Goal: Information Seeking & Learning: Learn about a topic

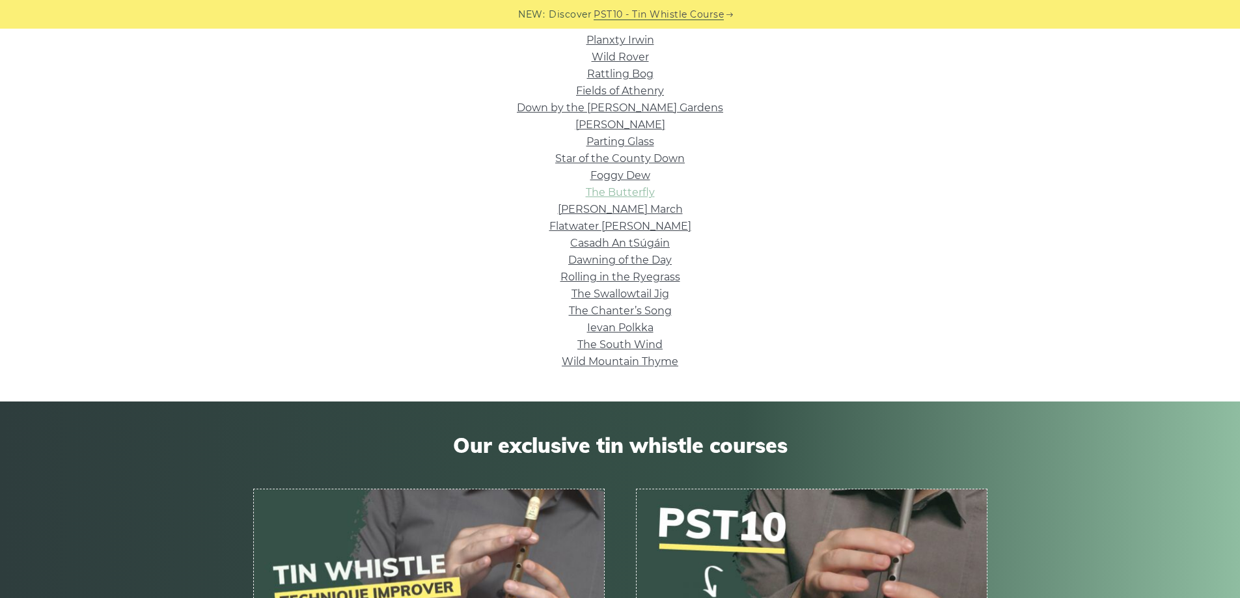
scroll to position [260, 0]
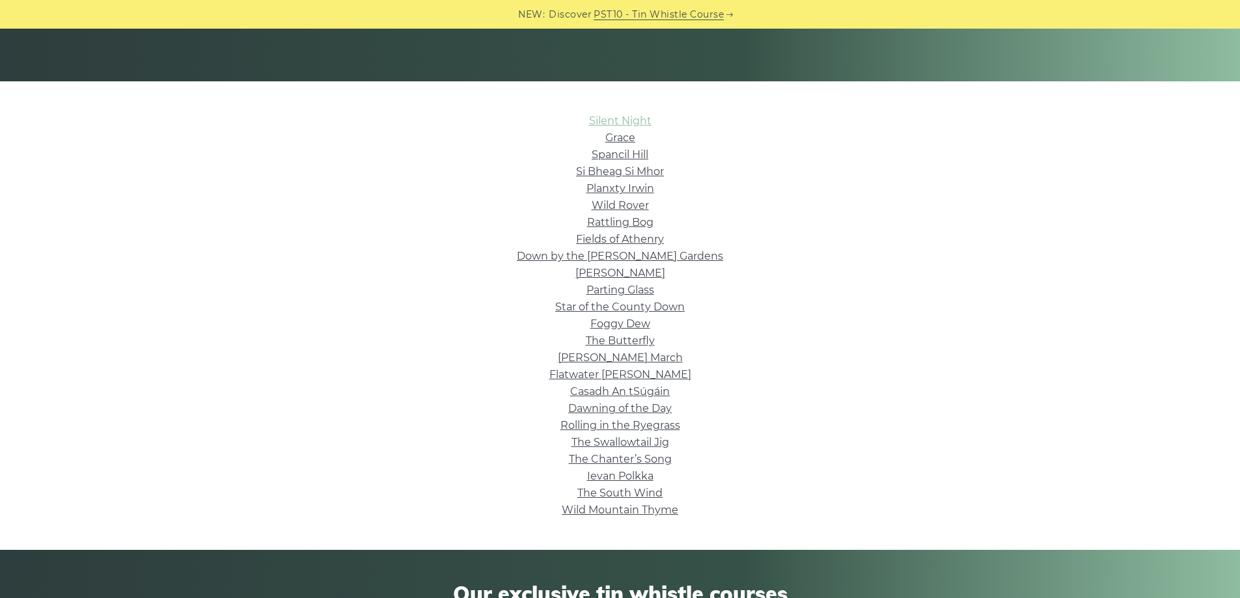
click at [623, 121] on link "Silent Night" at bounding box center [620, 121] width 62 height 12
click at [634, 150] on link "Spancil Hill" at bounding box center [619, 154] width 57 height 12
click at [642, 172] on link "Si­ Bheag Si­ Mhor" at bounding box center [620, 171] width 88 height 12
click at [622, 166] on link "Si­ Bheag Si­ Mhor" at bounding box center [620, 171] width 88 height 12
click at [621, 184] on link "Planxty Irwin" at bounding box center [620, 188] width 68 height 12
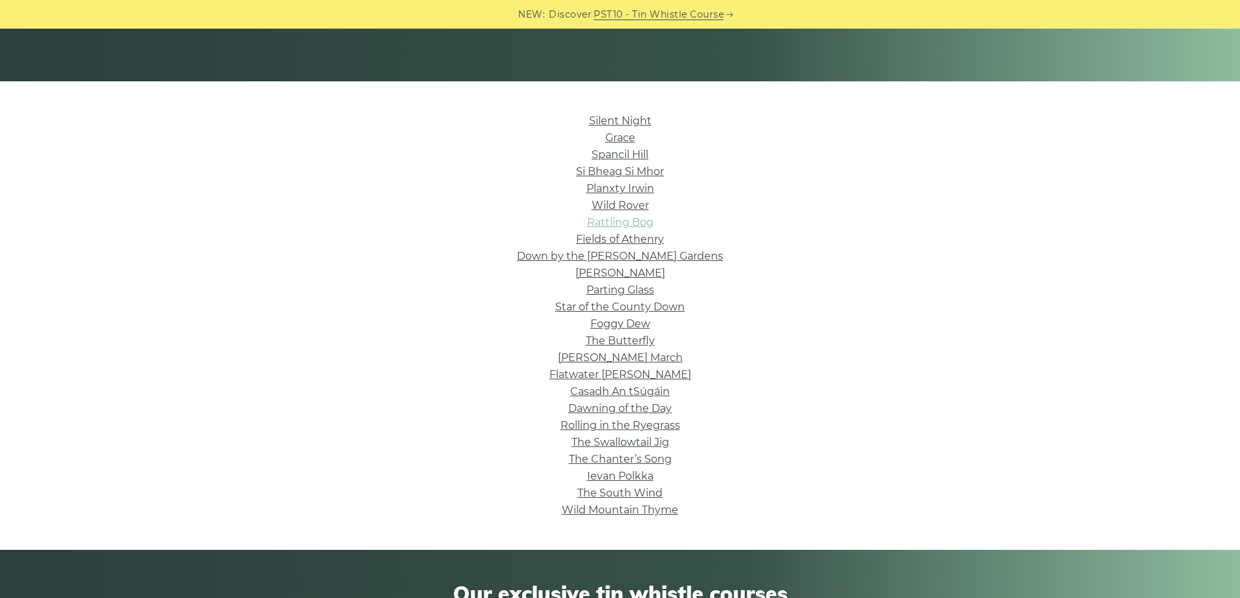
click at [642, 218] on link "Rattling Bog" at bounding box center [620, 222] width 66 height 12
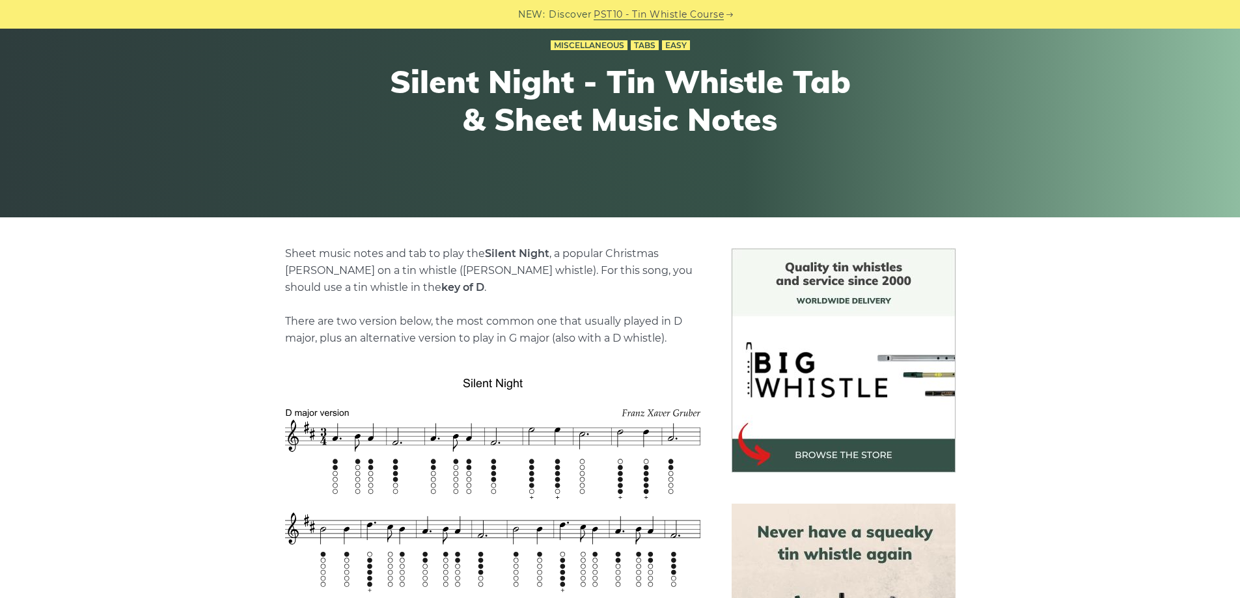
scroll to position [130, 0]
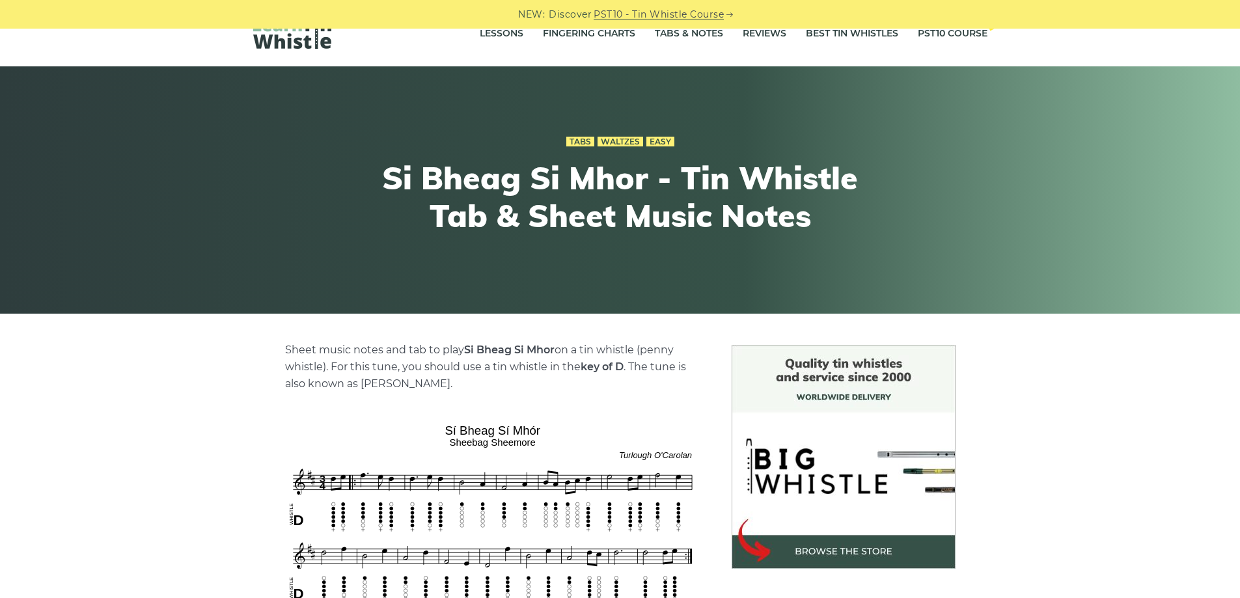
scroll to position [65, 0]
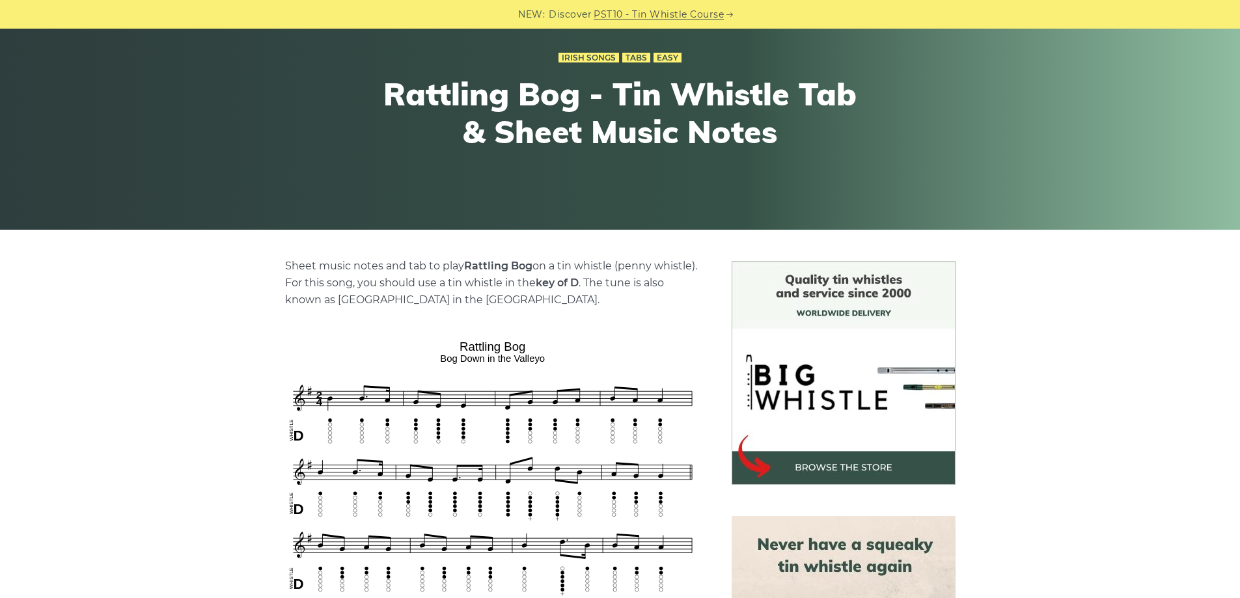
scroll to position [260, 0]
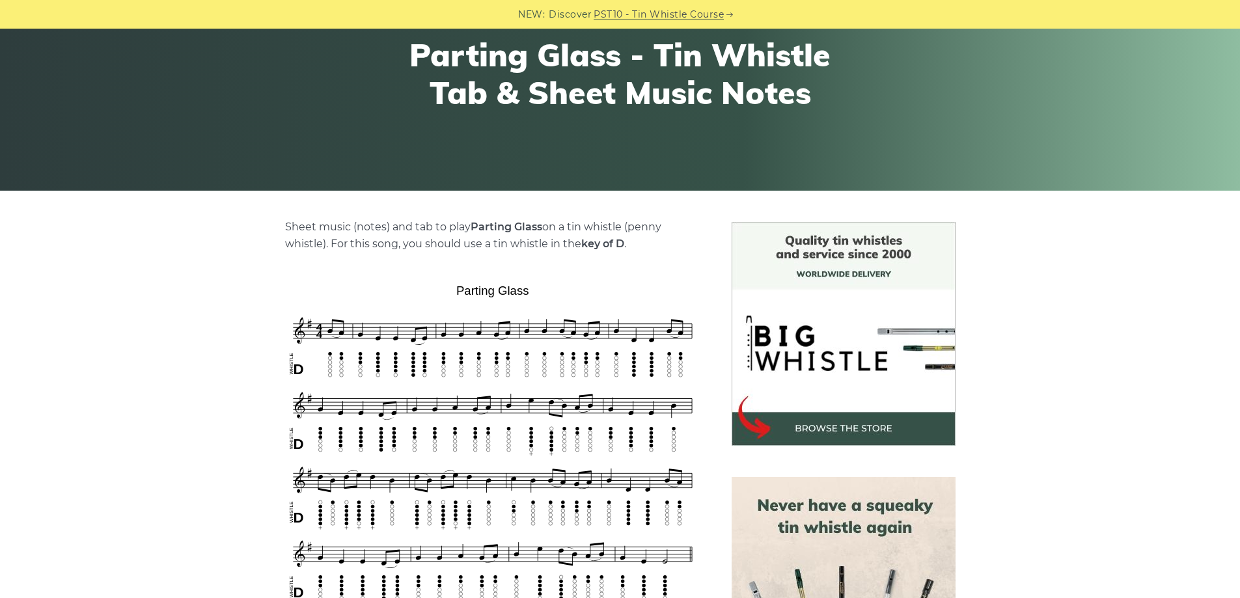
scroll to position [195, 0]
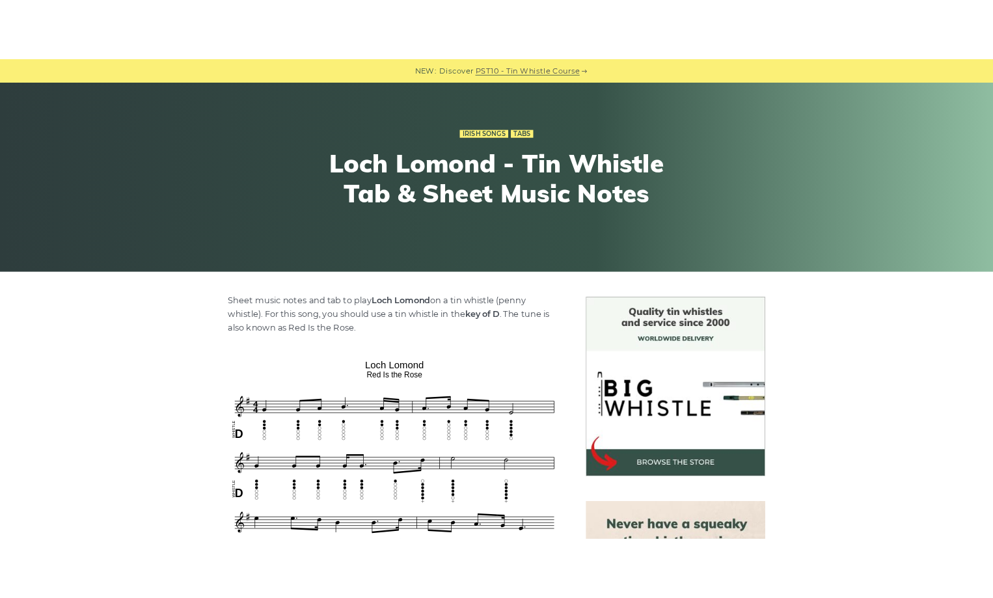
scroll to position [325, 0]
